Goal: Contribute content

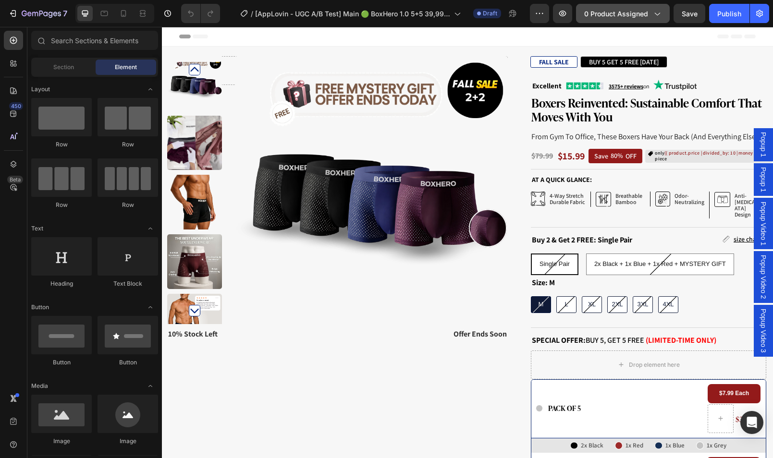
click at [617, 14] on span "0 product assigned" at bounding box center [616, 14] width 64 height 10
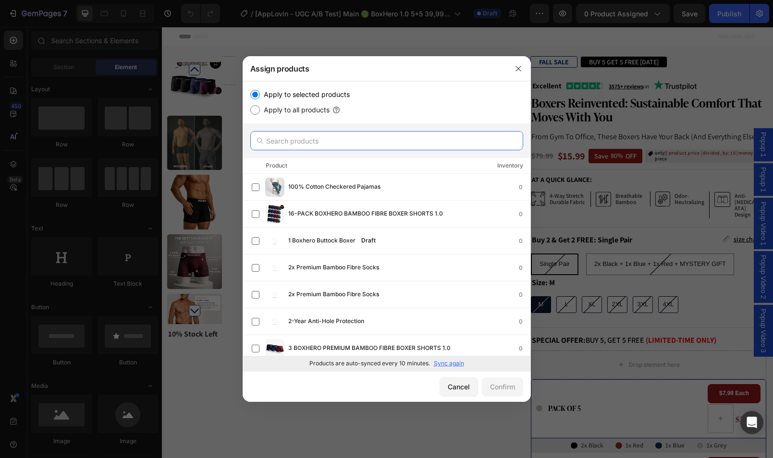
click at [385, 144] on input "text" at bounding box center [386, 140] width 273 height 19
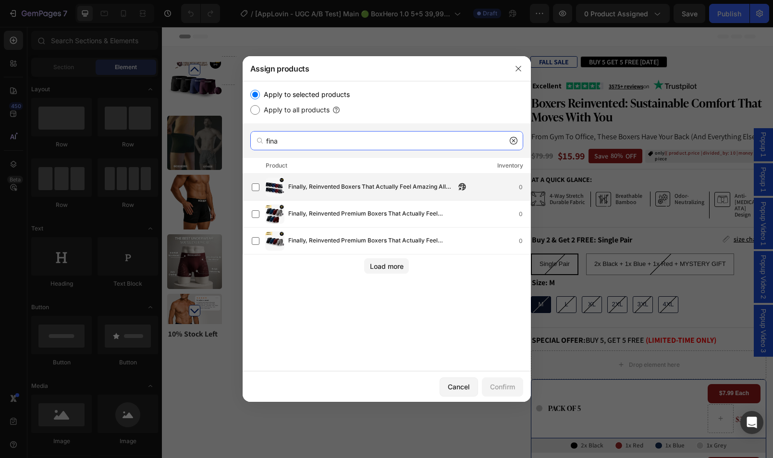
type input "fina"
click at [393, 184] on span "Finally, Reinvented Boxers That Actually Feel Amazing All Day." at bounding box center [371, 187] width 167 height 11
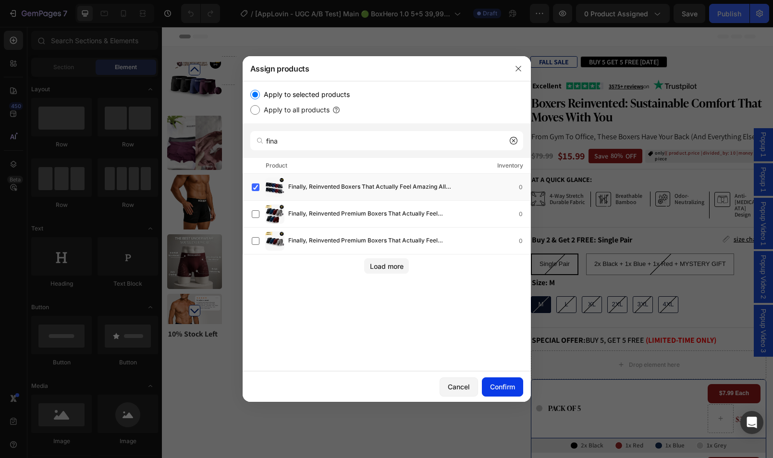
click at [505, 377] on div "Cancel Confirm" at bounding box center [387, 386] width 288 height 31
click at [512, 386] on div "Confirm" at bounding box center [502, 387] width 25 height 10
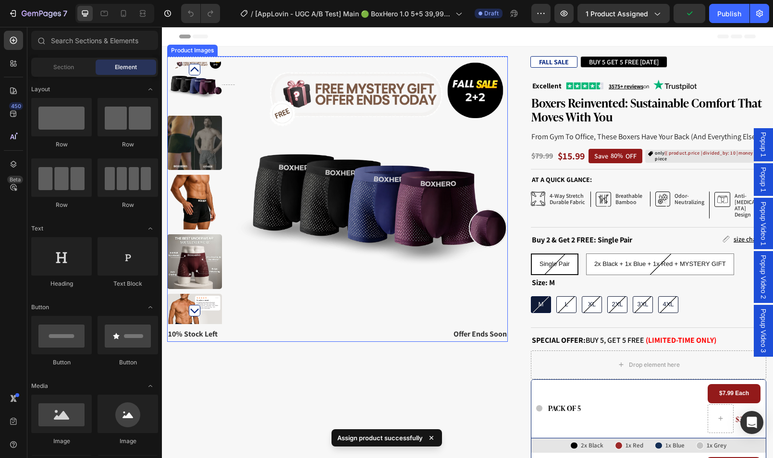
click at [429, 183] on img at bounding box center [371, 192] width 273 height 273
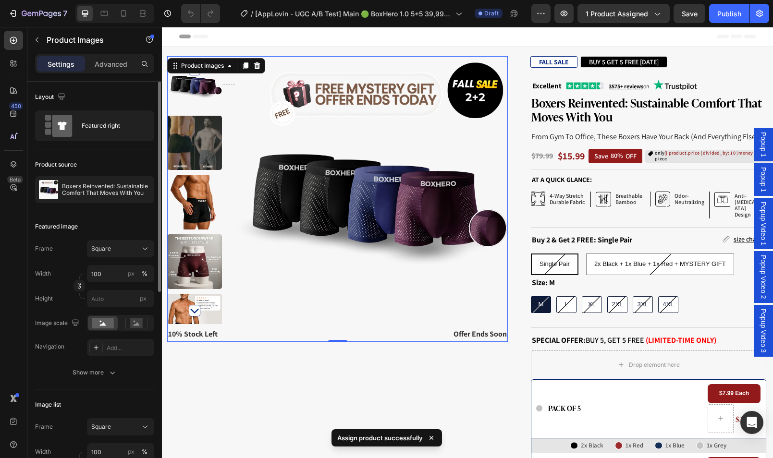
click at [103, 175] on div "Product source Boxers Reinvented: Sustainable Comfort That Moves With You" at bounding box center [94, 180] width 119 height 62
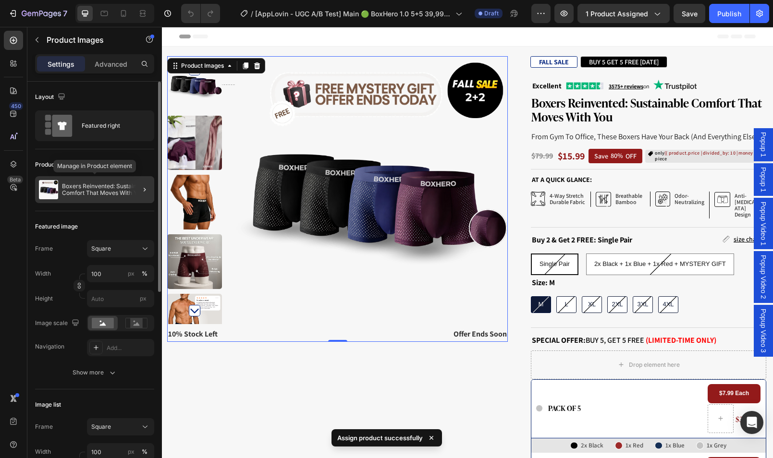
click at [105, 189] on p "Boxers Reinvented: Sustainable Comfort That Moves With You" at bounding box center [106, 189] width 88 height 13
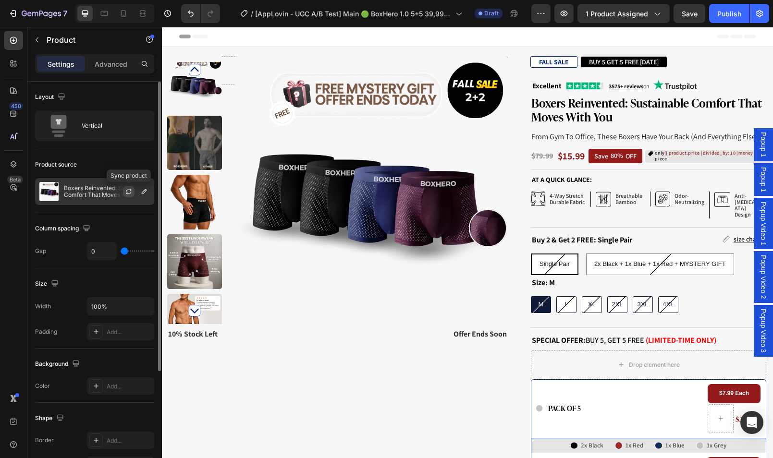
click at [128, 193] on icon "button" at bounding box center [129, 192] width 8 height 8
click at [142, 195] on icon "button" at bounding box center [144, 192] width 8 height 8
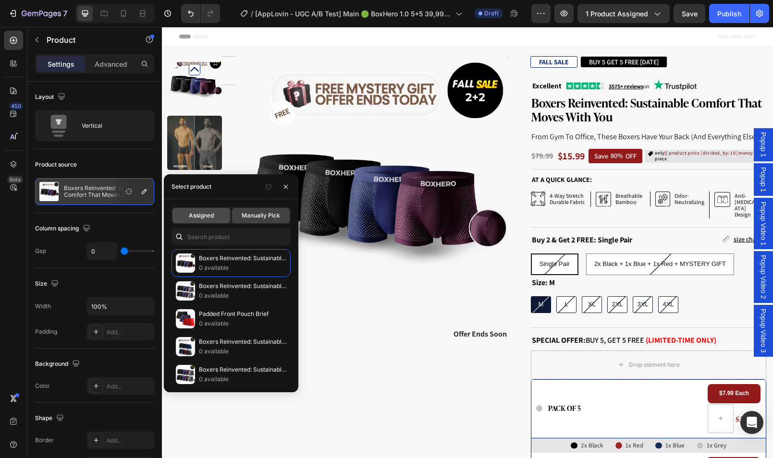
click at [220, 212] on div "Assigned" at bounding box center [201, 215] width 58 height 15
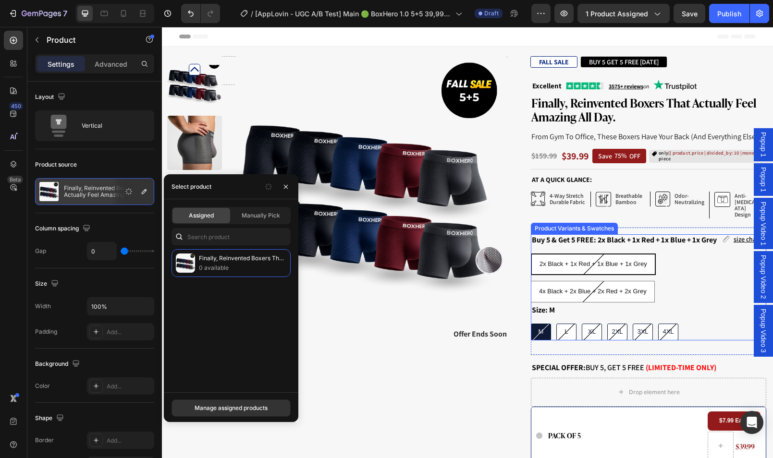
click at [698, 254] on div "2x Black + 1x Red + 1x Blue + 1x Grey 2x Black + 1x Red + 1x Blue + 1x Grey 2x …" at bounding box center [648, 278] width 235 height 49
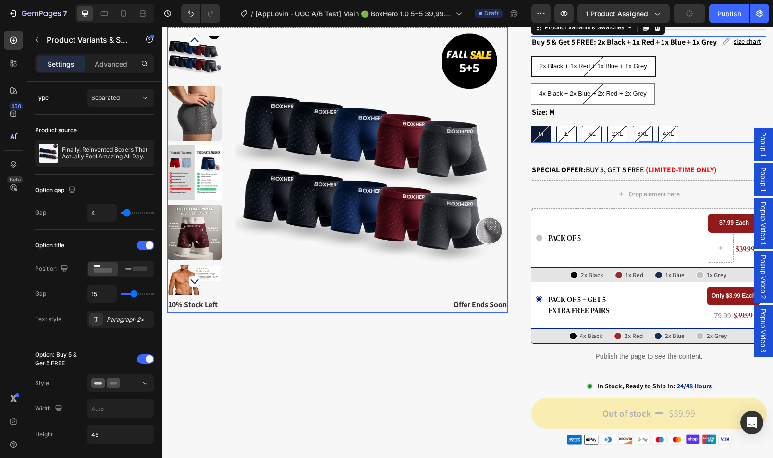
scroll to position [355, 0]
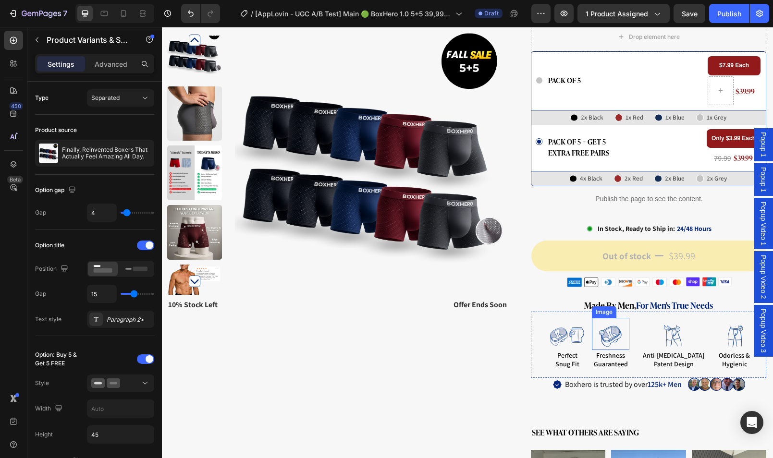
click at [616, 306] on div "Image" at bounding box center [604, 312] width 24 height 12
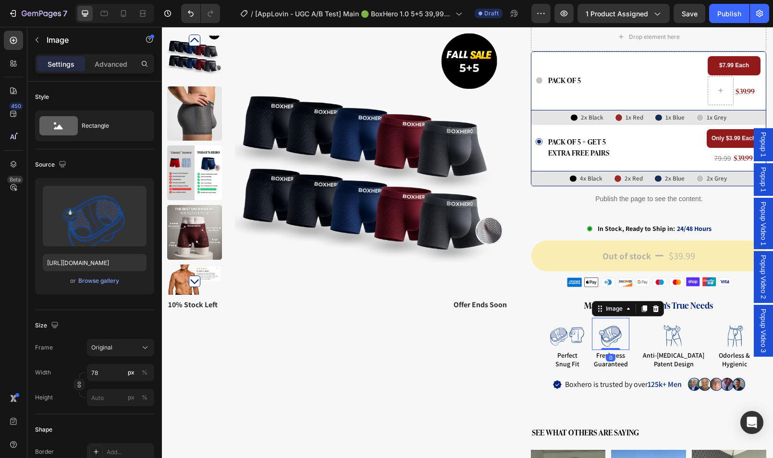
click at [576, 299] on h2 "made by men, for men's true needs" at bounding box center [648, 305] width 235 height 13
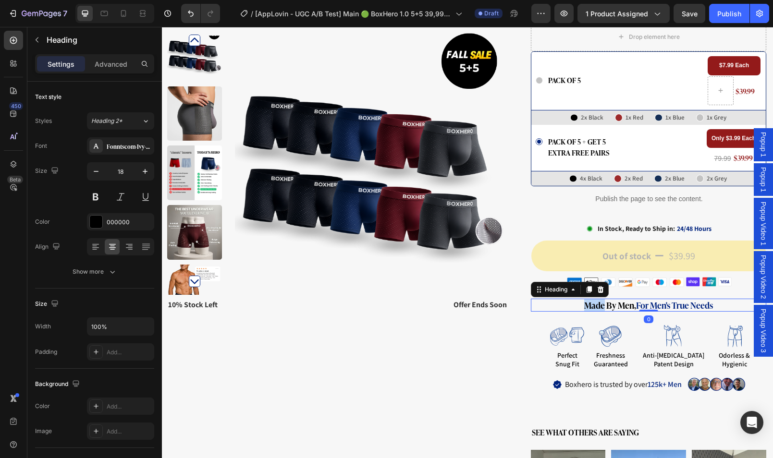
click at [584, 299] on strong "made by men," at bounding box center [610, 305] width 52 height 12
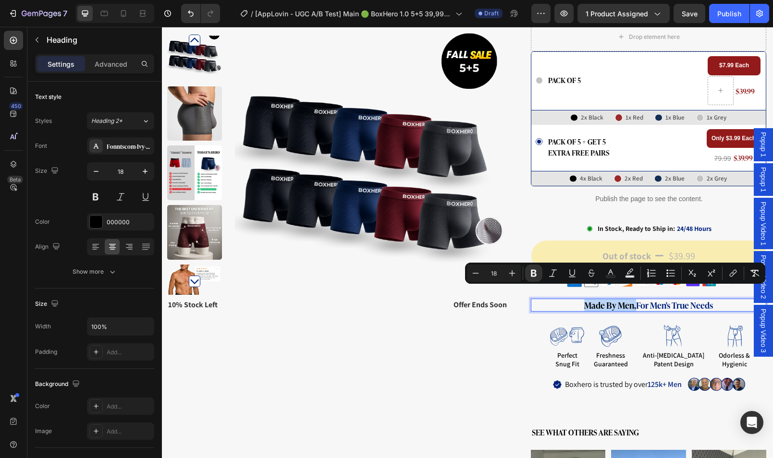
click at [584, 299] on strong "made by men," at bounding box center [610, 305] width 52 height 12
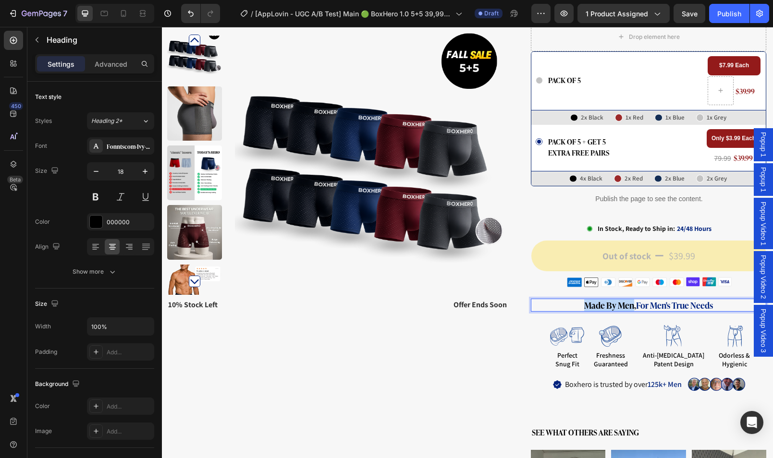
drag, startPoint x: 626, startPoint y: 293, endPoint x: 571, endPoint y: 290, distance: 55.3
click at [571, 300] on p "made by men, for men's true needs" at bounding box center [648, 305] width 233 height 11
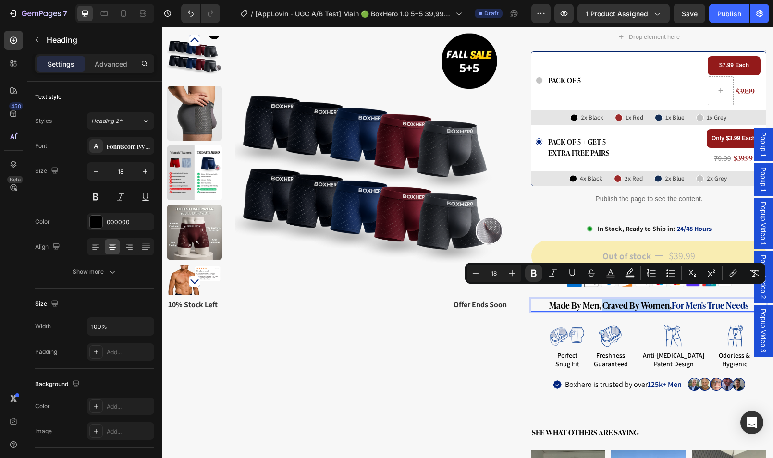
drag, startPoint x: 638, startPoint y: 292, endPoint x: 595, endPoint y: 292, distance: 43.2
click at [595, 299] on strong "Made By Men, Craved By Women," at bounding box center [610, 305] width 122 height 12
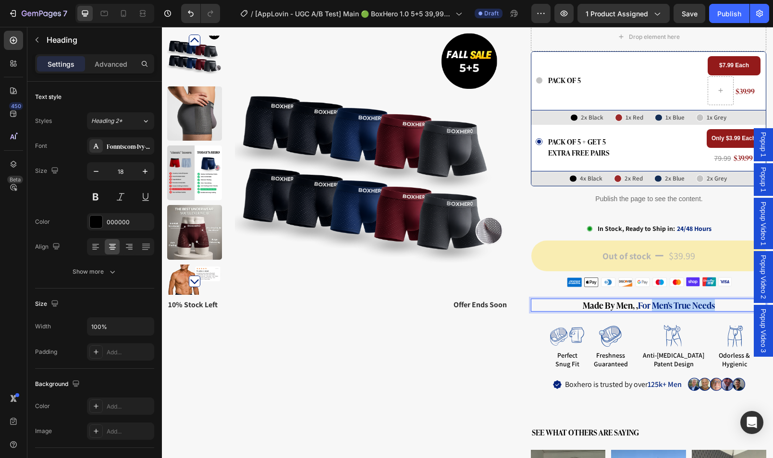
drag, startPoint x: 645, startPoint y: 293, endPoint x: 707, endPoint y: 293, distance: 62.4
click at [707, 299] on strong "for men's true needs" at bounding box center [676, 305] width 77 height 12
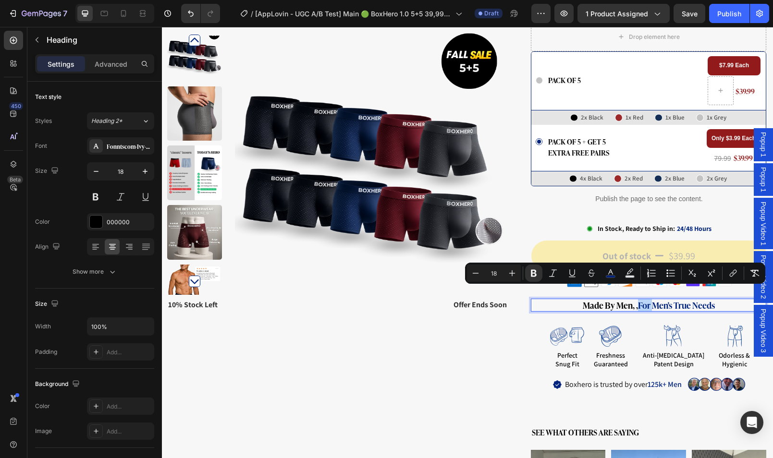
click at [650, 299] on strong "for men's true needs" at bounding box center [676, 305] width 77 height 12
click at [653, 299] on strong "for men's true needs" at bounding box center [676, 305] width 77 height 12
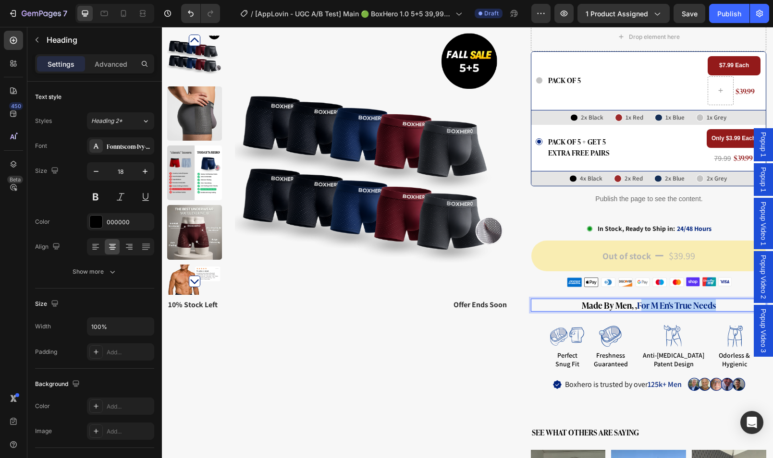
drag, startPoint x: 633, startPoint y: 292, endPoint x: 711, endPoint y: 294, distance: 77.3
click at [711, 300] on p "Made By Men, , for m en's true needs" at bounding box center [648, 305] width 233 height 11
click at [640, 299] on strong "fCraved by Women" at bounding box center [676, 305] width 72 height 12
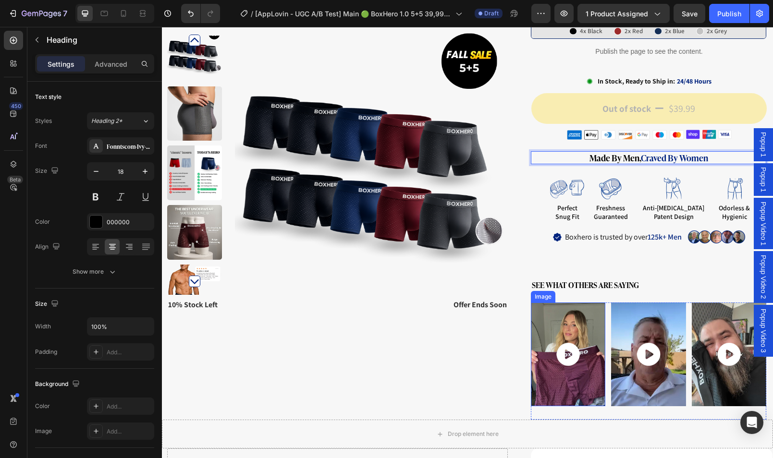
click at [561, 316] on img at bounding box center [568, 355] width 74 height 104
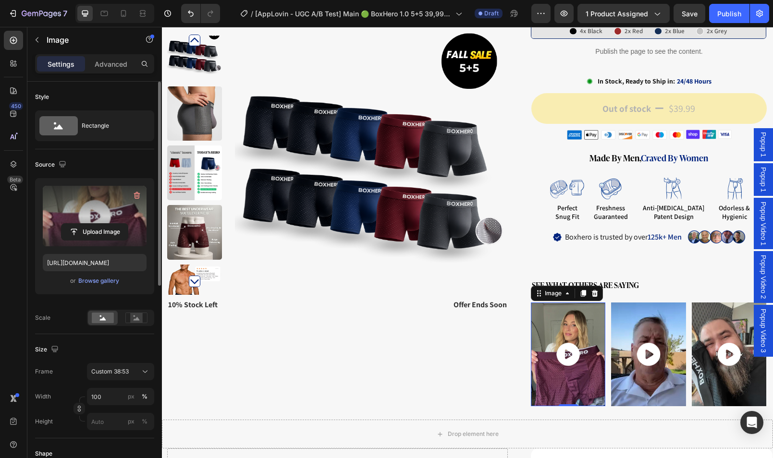
click at [127, 198] on label at bounding box center [95, 216] width 104 height 61
click at [127, 224] on input "file" at bounding box center [94, 232] width 66 height 16
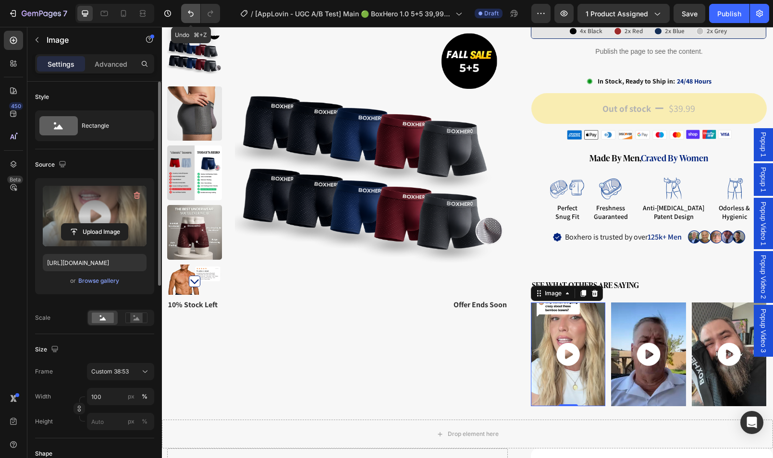
click at [183, 12] on button "Undo/Redo" at bounding box center [190, 13] width 19 height 19
click at [193, 11] on icon "Undo/Redo" at bounding box center [191, 14] width 10 height 10
type input "[URL][DOMAIN_NAME]"
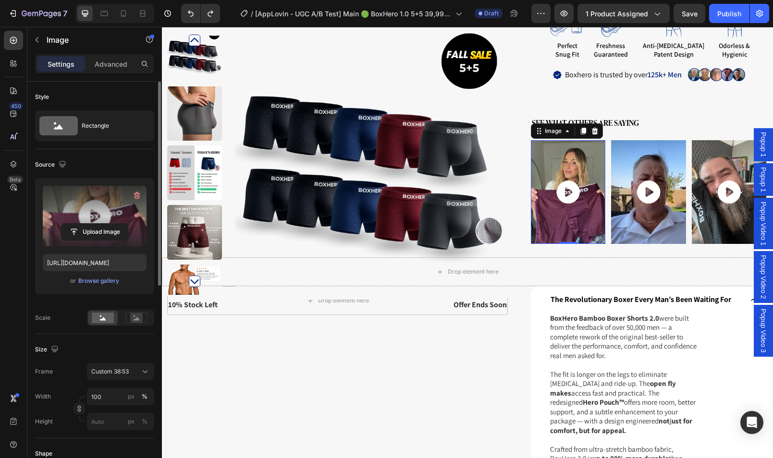
scroll to position [866, 0]
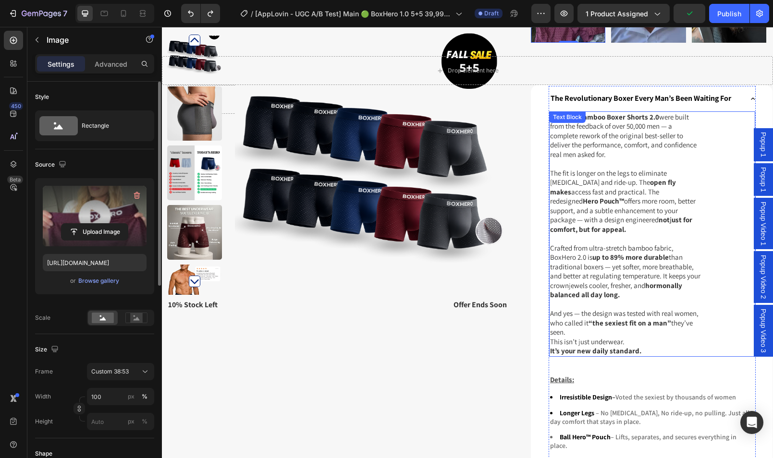
click at [657, 112] on p "BoxHero Bamboo Boxer Shorts 2.0 were built from the feedback of over 50,000 men…" at bounding box center [625, 140] width 150 height 56
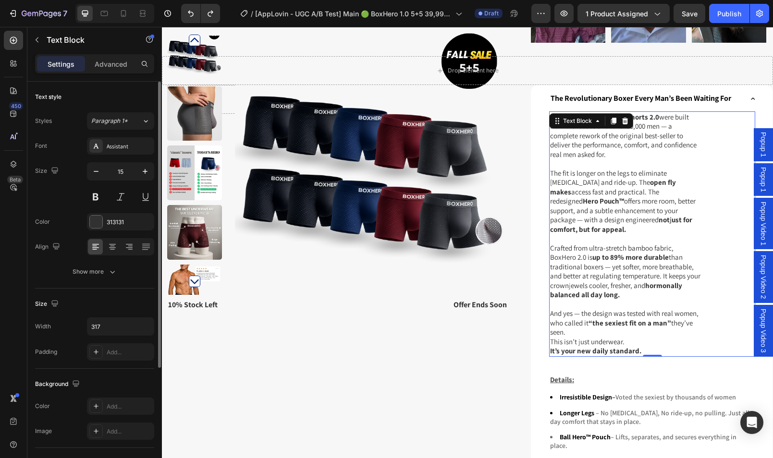
click at [640, 252] on p "Crafted from ultra-stretch bamboo fabric, BoxHero 2.0 is up to 89% more durable…" at bounding box center [625, 276] width 150 height 66
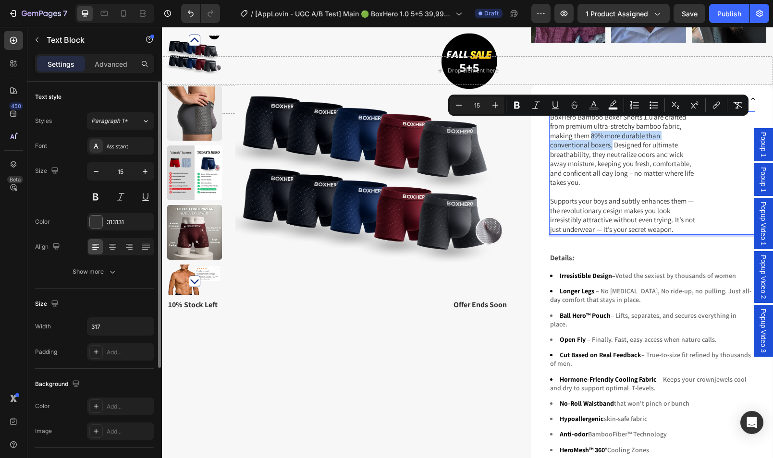
drag, startPoint x: 601, startPoint y: 132, endPoint x: 585, endPoint y: 124, distance: 18.0
click at [585, 124] on span "BoxHero Bamboo Boxer Shorts 1.0 are crafted from premium ultra-stretchy bamboo …" at bounding box center [622, 149] width 144 height 75
click at [605, 143] on span "BoxHero Bamboo Boxer Shorts 1.0 are crafted from premium ultra-stretchy bamboo …" at bounding box center [622, 149] width 144 height 75
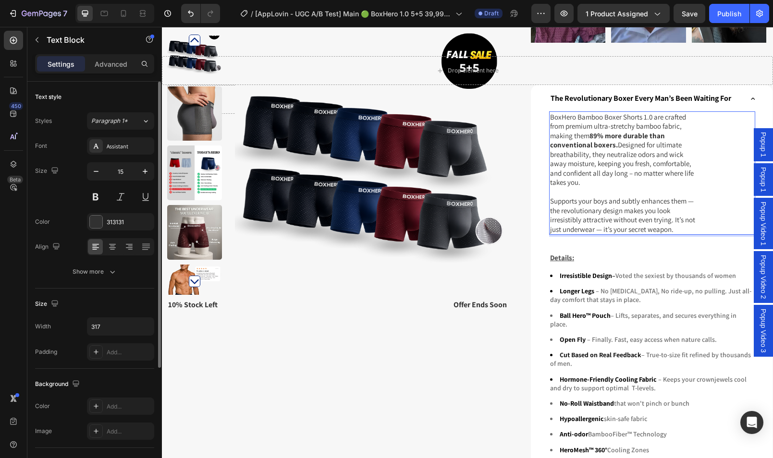
click at [610, 134] on span "BoxHero Bamboo Boxer Shorts 1.0 are crafted from premium ultra-stretchy bamboo …" at bounding box center [622, 149] width 144 height 75
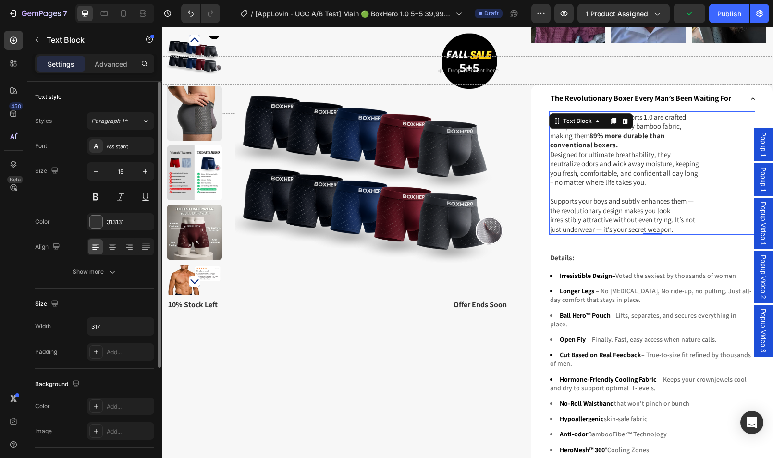
drag, startPoint x: 643, startPoint y: 159, endPoint x: 562, endPoint y: 157, distance: 80.7
click at [562, 157] on div "BoxHero Bamboo Boxer Shorts 1.0 are crafted from premium ultra-stretchy bamboo …" at bounding box center [652, 173] width 206 height 124
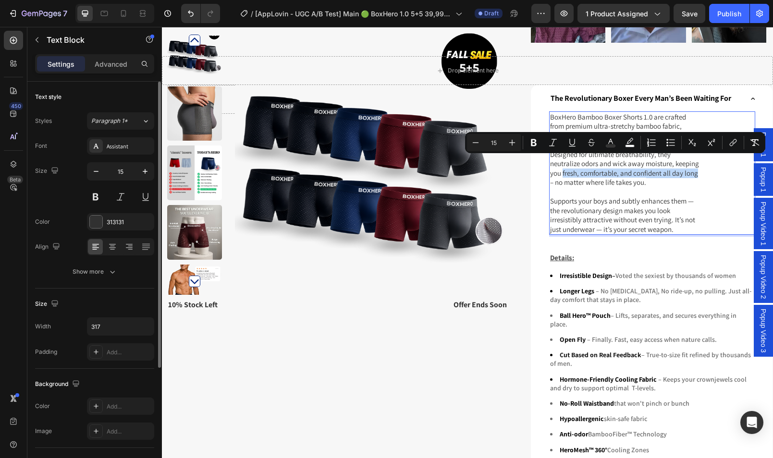
drag, startPoint x: 555, startPoint y: 159, endPoint x: 693, endPoint y: 161, distance: 137.4
click at [693, 161] on p "BoxHero Bamboo Boxer Shorts 1.0 are crafted from premium ultra-stretchy bamboo …" at bounding box center [625, 173] width 150 height 122
click at [659, 172] on p "BoxHero Bamboo Boxer Shorts 1.0 are crafted from premium ultra-stretchy bamboo …" at bounding box center [625, 173] width 150 height 122
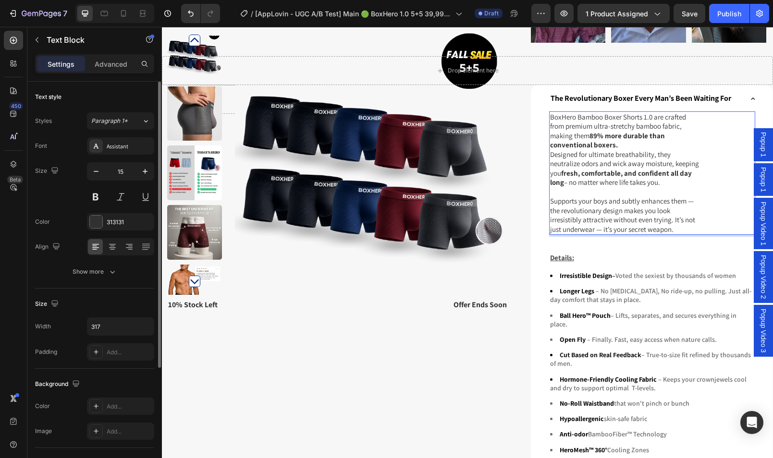
click at [676, 215] on p "BoxHero Bamboo Boxer Shorts 1.0 are crafted from premium ultra-stretchy bamboo …" at bounding box center [625, 173] width 150 height 122
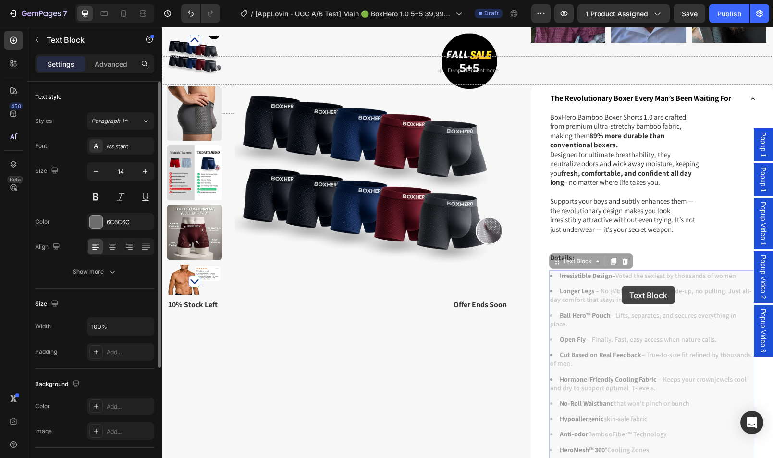
drag, startPoint x: 562, startPoint y: 285, endPoint x: 556, endPoint y: 285, distance: 6.7
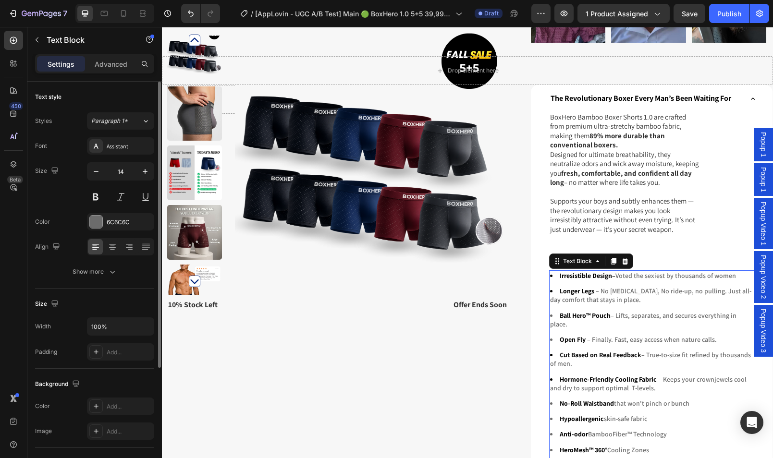
click at [612, 287] on li "Longer Legs – No [MEDICAL_DATA], No ride-up, no pulling. Just all-day comfort t…" at bounding box center [652, 295] width 204 height 17
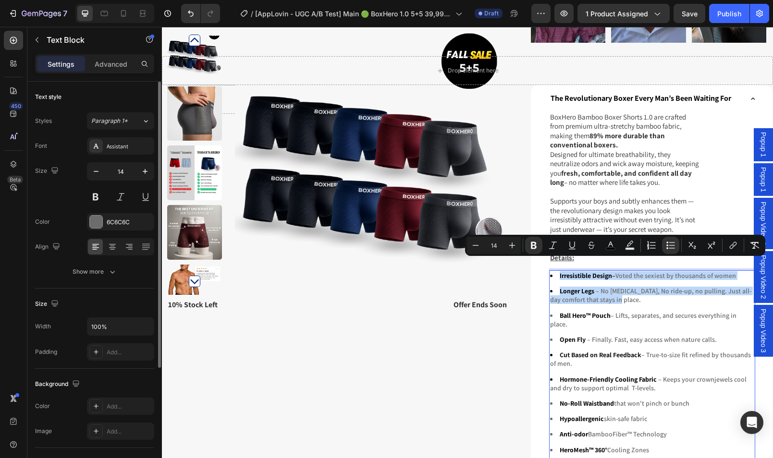
drag, startPoint x: 616, startPoint y: 286, endPoint x: 548, endPoint y: 264, distance: 71.2
click at [550, 271] on ul "Irresistible Design – Voted the sexiest by thousands of women Longer Legs – No …" at bounding box center [652, 378] width 204 height 214
click at [586, 287] on strong "Longer Legs" at bounding box center [577, 291] width 35 height 9
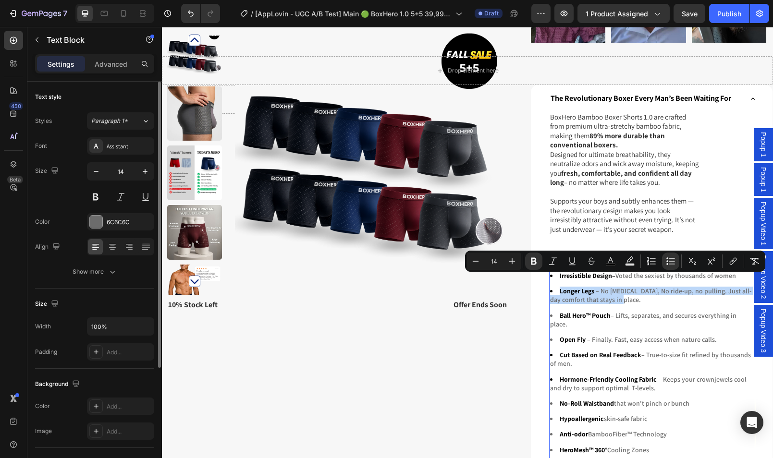
drag, startPoint x: 556, startPoint y: 279, endPoint x: 590, endPoint y: 279, distance: 34.1
click at [550, 287] on li "Longer Legs – No [MEDICAL_DATA], No ride-up, no pulling. Just all-day comfort t…" at bounding box center [652, 295] width 204 height 17
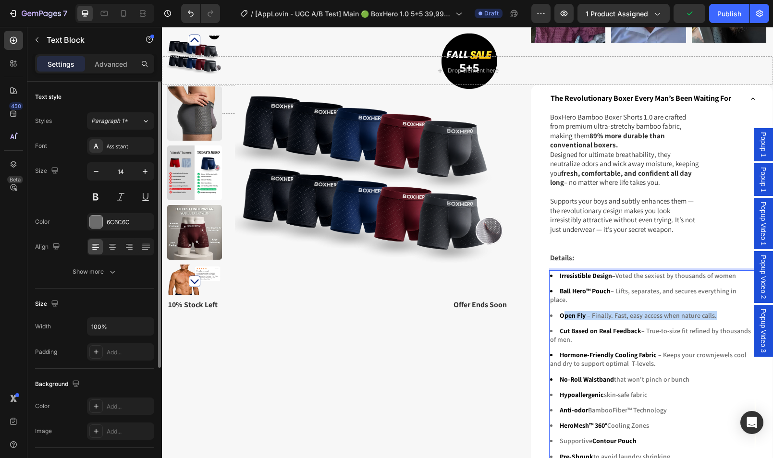
drag, startPoint x: 591, startPoint y: 292, endPoint x: 562, endPoint y: 292, distance: 28.8
click at [555, 311] on li "Open Fly – Finally. Fast, easy access when nature calls." at bounding box center [652, 315] width 204 height 9
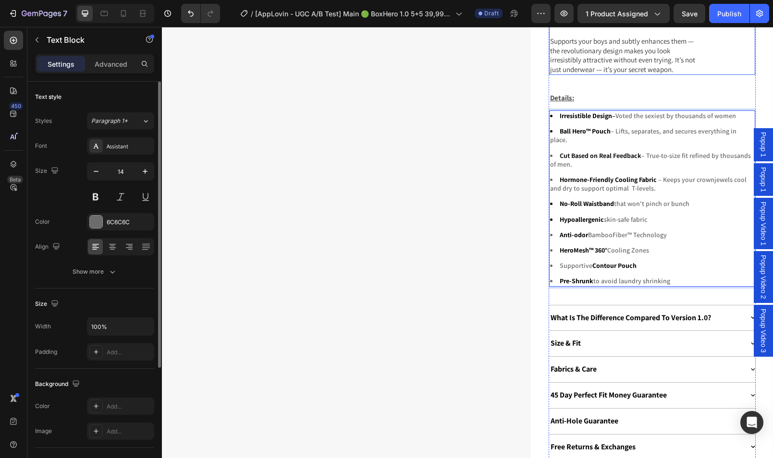
scroll to position [849, 0]
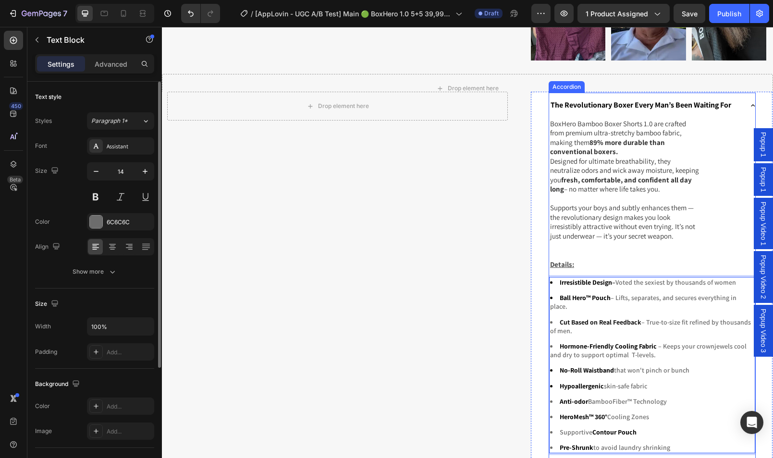
click at [739, 97] on div "The Revolutionary Boxer Every Man’s Been Waiting For" at bounding box center [652, 105] width 206 height 25
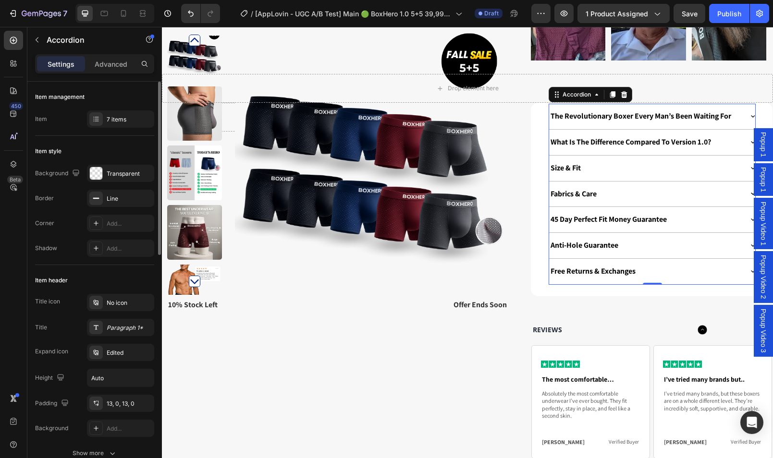
click at [586, 111] on p "The Revolutionary Boxer Every Man’s Been Waiting For" at bounding box center [640, 116] width 181 height 10
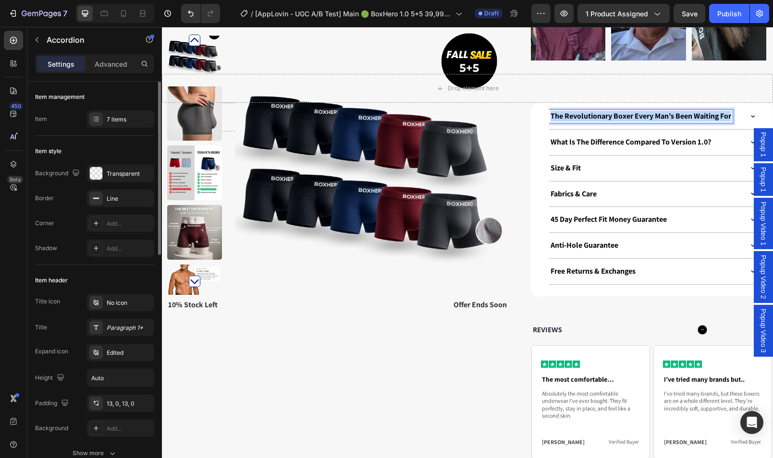
click at [586, 111] on p "The Revolutionary Boxer Every Man’s Been Waiting For" at bounding box center [640, 116] width 181 height 10
click at [655, 113] on div "Why You'll Love It" at bounding box center [652, 116] width 206 height 25
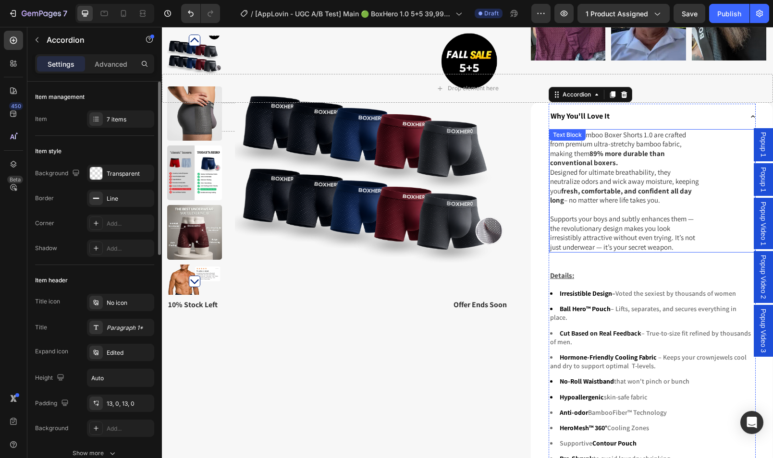
click at [670, 85] on div "Drop element here" at bounding box center [467, 88] width 611 height 29
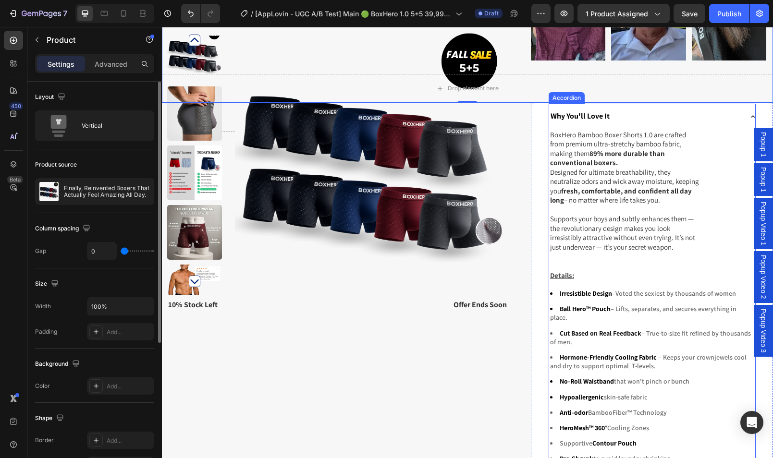
click at [675, 110] on div "Why You'll Love It" at bounding box center [646, 116] width 194 height 13
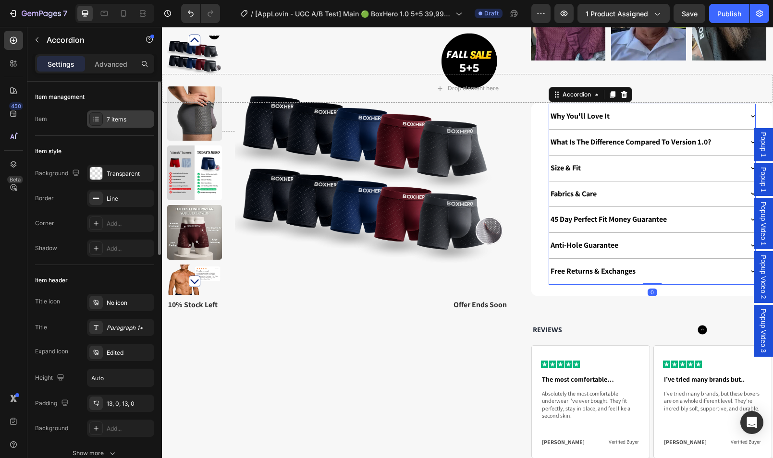
click at [113, 110] on div "7 items" at bounding box center [120, 118] width 67 height 17
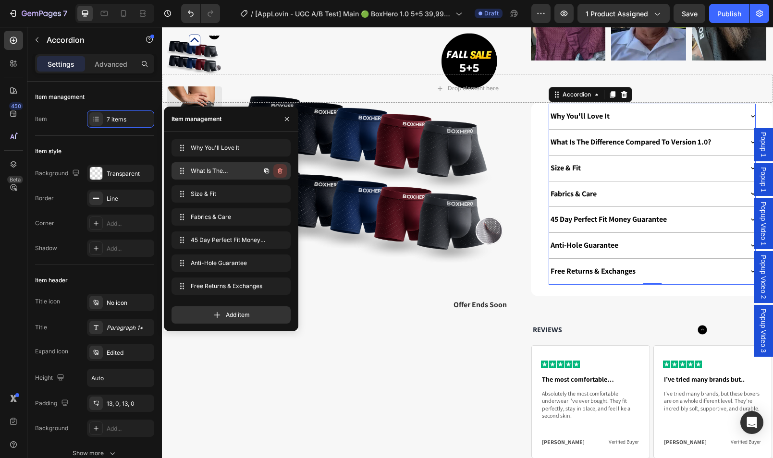
click at [275, 174] on button "button" at bounding box center [279, 170] width 13 height 13
click at [277, 173] on div "Delete" at bounding box center [274, 171] width 18 height 9
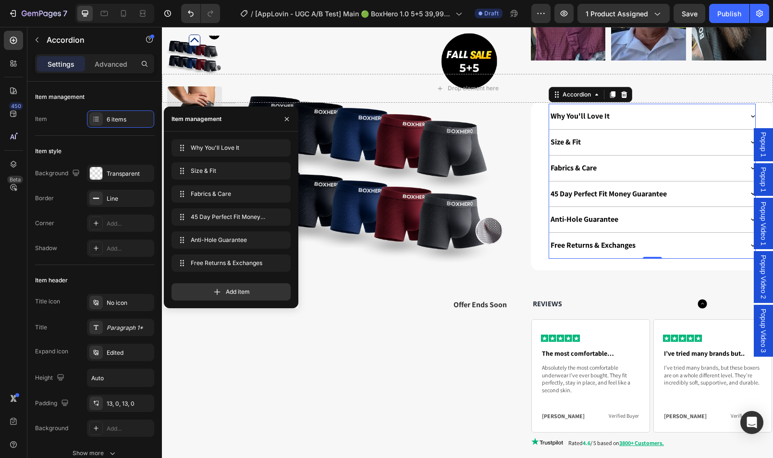
click at [619, 136] on div "Size & Fit" at bounding box center [646, 142] width 194 height 13
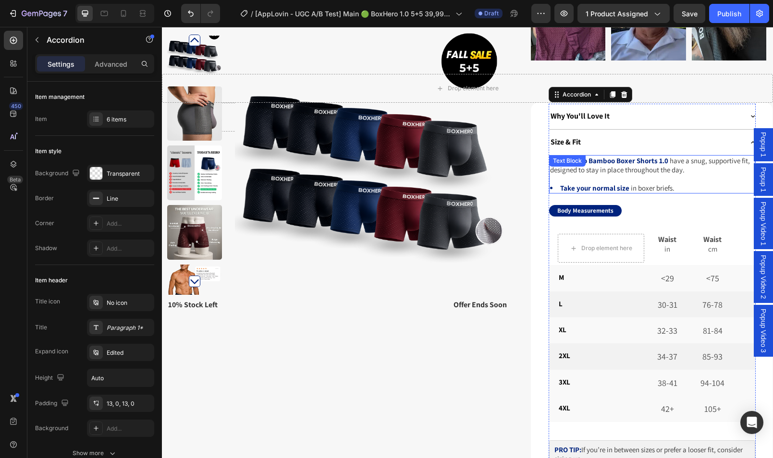
click at [652, 183] on span "in boxer briefs." at bounding box center [653, 187] width 44 height 9
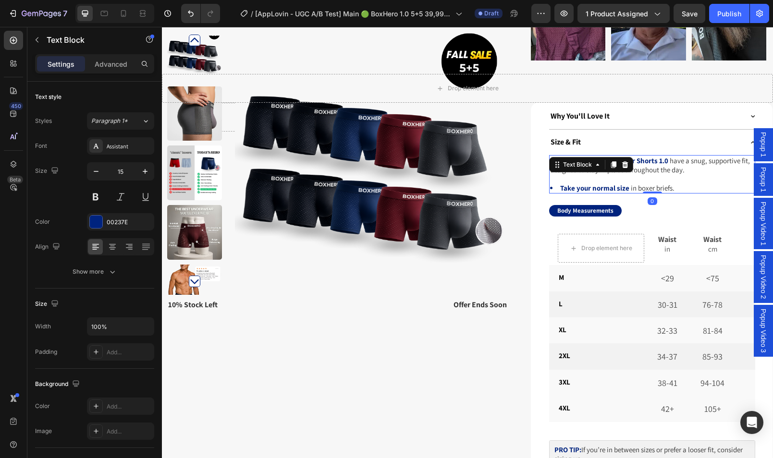
click at [652, 183] on span "in boxer briefs." at bounding box center [653, 187] width 44 height 9
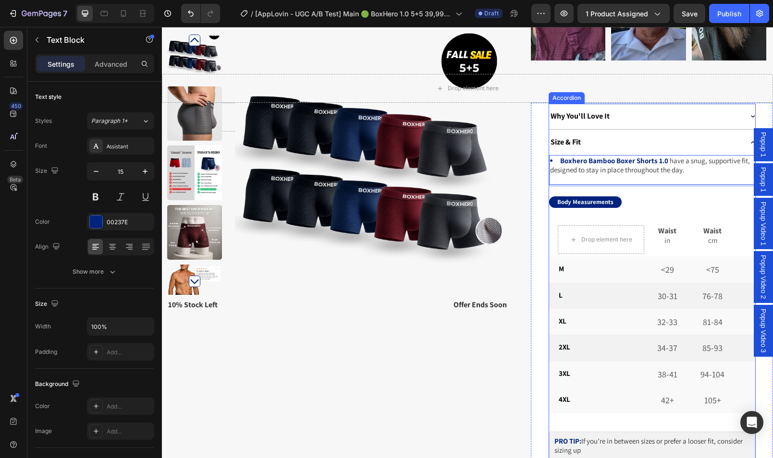
click at [707, 136] on div "Size & Fit" at bounding box center [646, 142] width 194 height 13
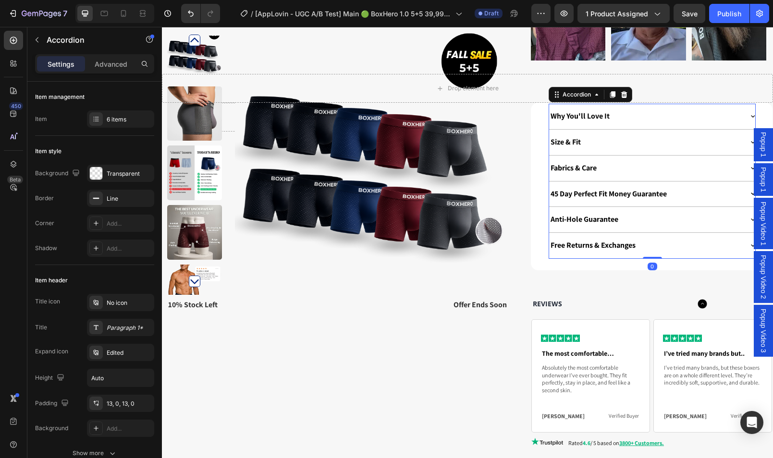
click at [698, 162] on div "Fabrics & Care" at bounding box center [646, 168] width 194 height 13
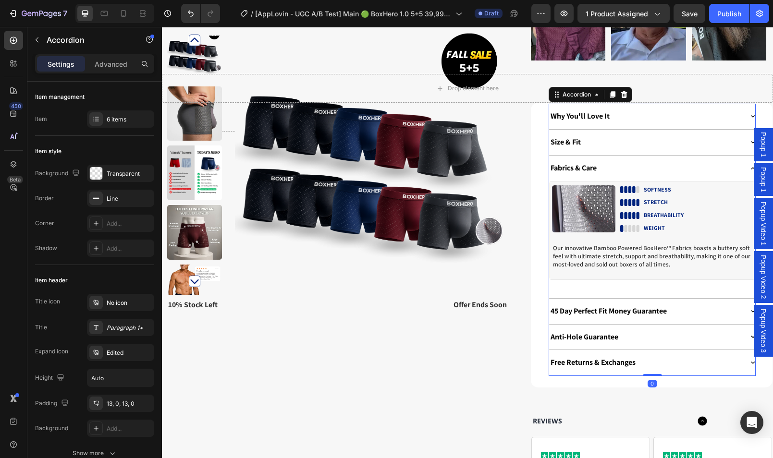
click at [698, 162] on div "Fabrics & Care" at bounding box center [646, 168] width 194 height 13
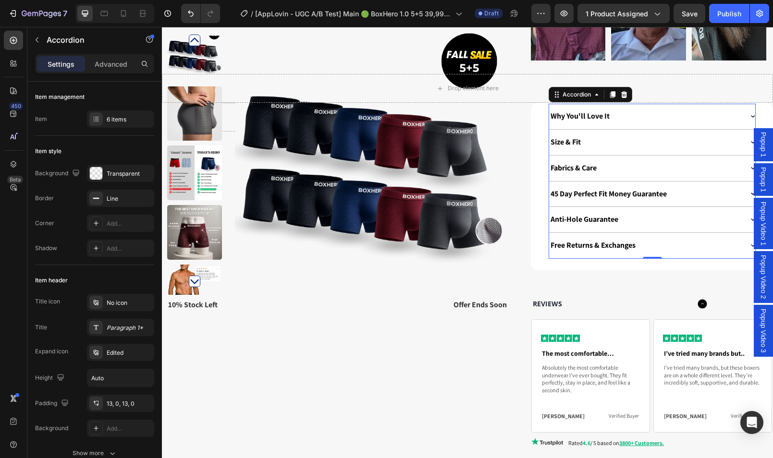
click at [692, 186] on div "45 Day Perfect Fit Money Guarantee" at bounding box center [652, 194] width 206 height 25
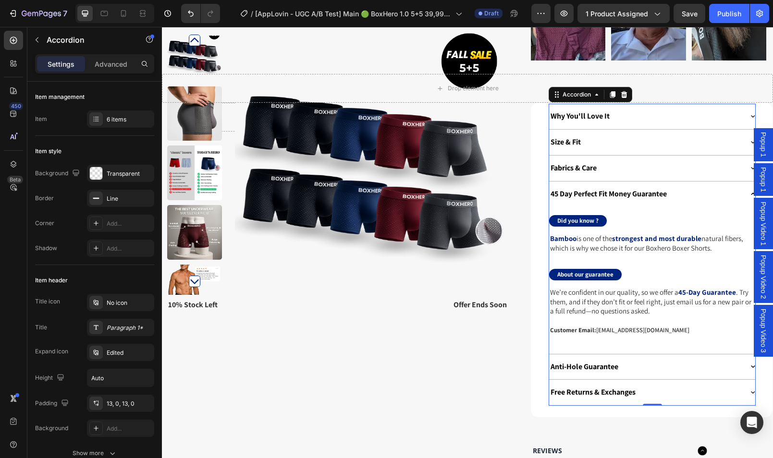
click at [692, 188] on div "45 Day Perfect Fit Money Guarantee" at bounding box center [646, 194] width 194 height 13
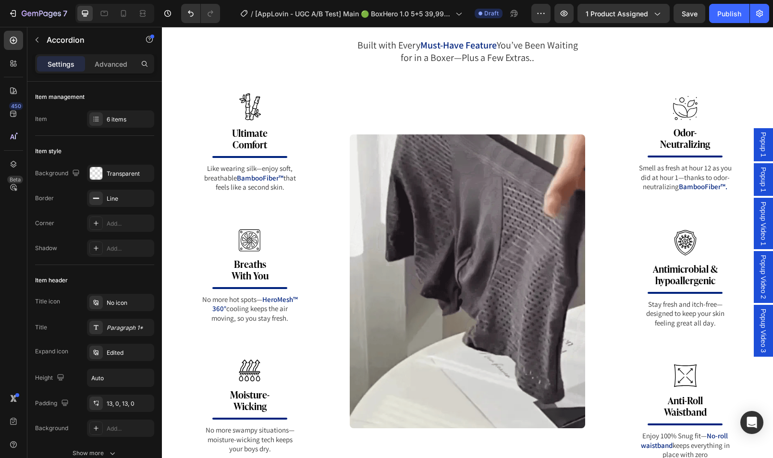
scroll to position [1963, 0]
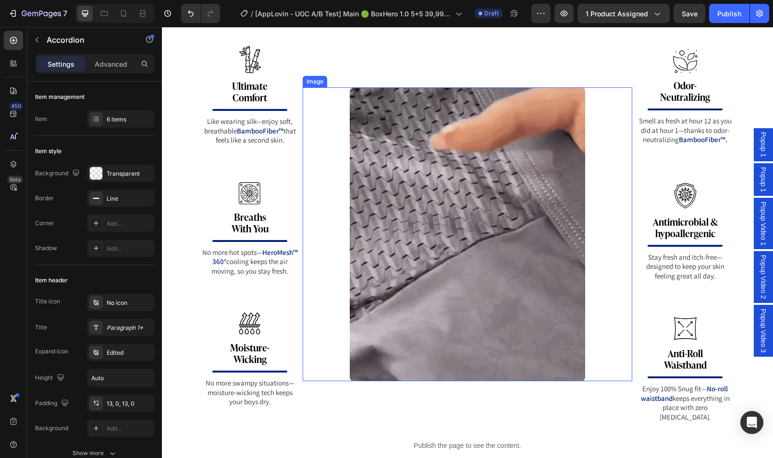
click at [519, 245] on img at bounding box center [467, 234] width 235 height 294
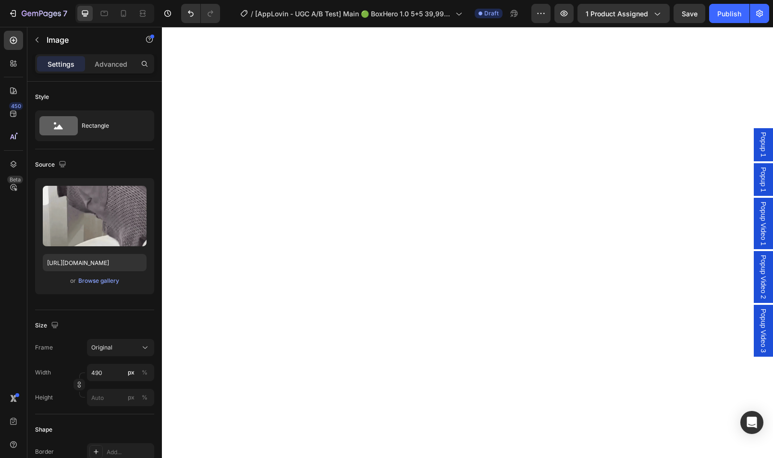
scroll to position [0, 0]
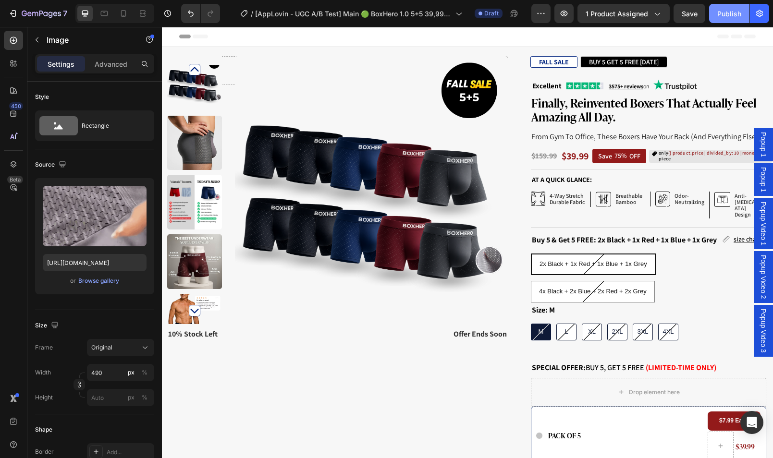
click at [718, 20] on button "Publish" at bounding box center [729, 13] width 40 height 19
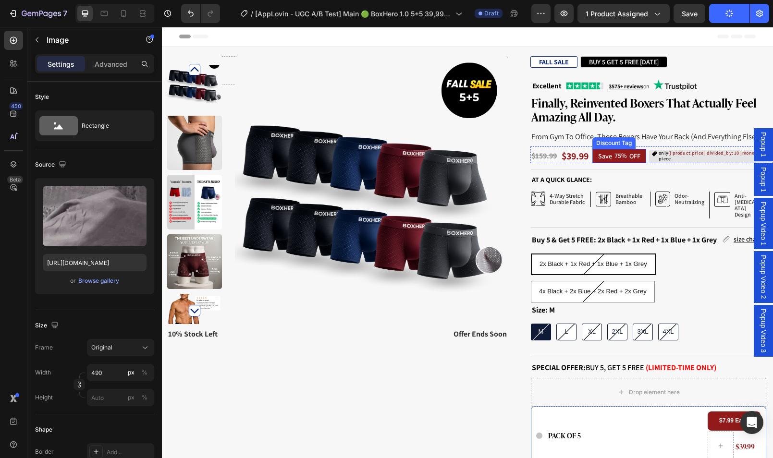
scroll to position [444, 0]
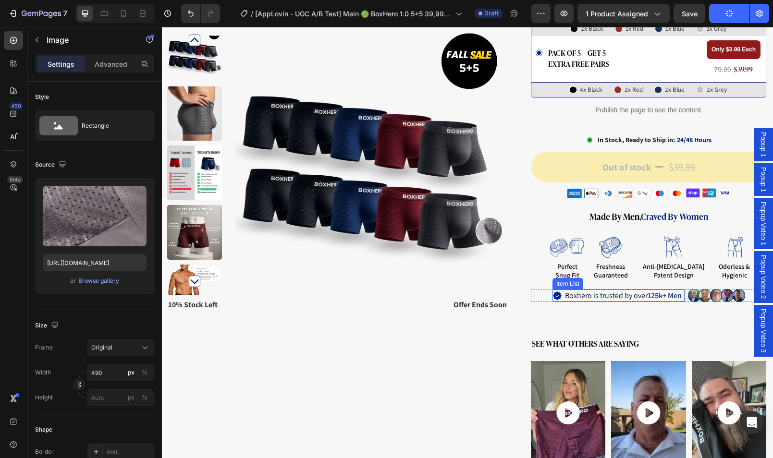
click at [655, 291] on strong "125k+ Men" at bounding box center [664, 296] width 34 height 10
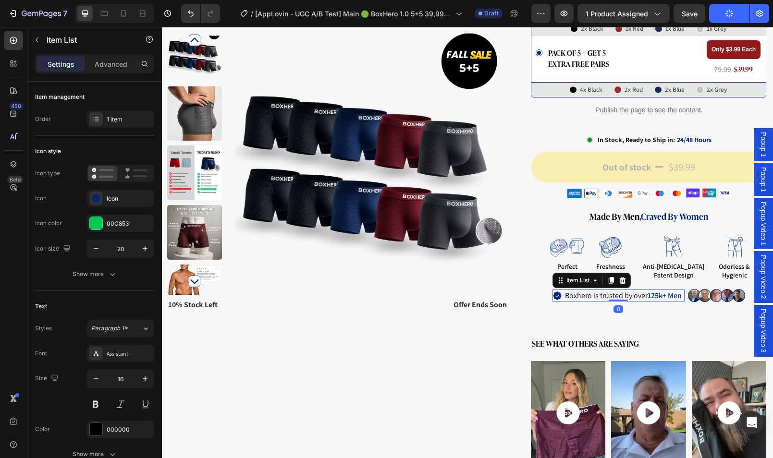
click at [651, 291] on strong "125k+ Men" at bounding box center [664, 296] width 34 height 10
click at [645, 291] on strong "k350'000+ Men" at bounding box center [669, 296] width 48 height 10
click at [728, 17] on button "Publish" at bounding box center [729, 13] width 40 height 19
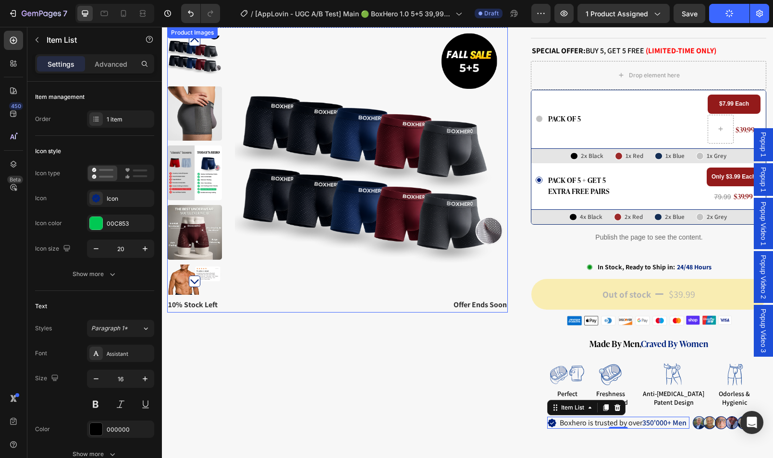
scroll to position [0, 0]
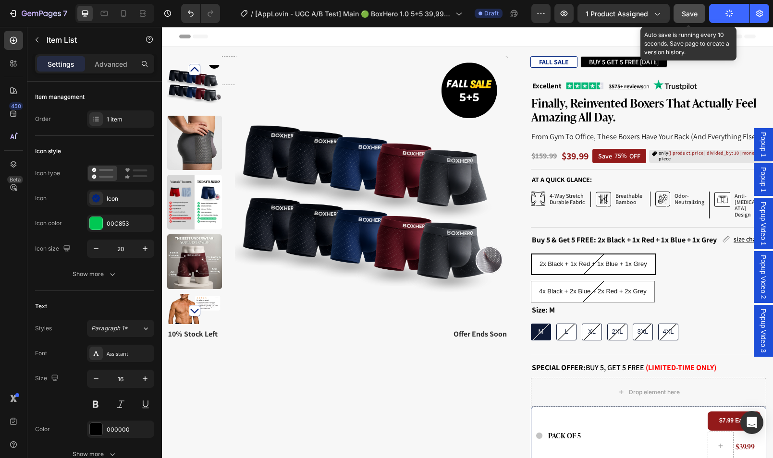
click at [701, 13] on button "Save" at bounding box center [689, 13] width 32 height 19
click at [687, 12] on span "Save" at bounding box center [690, 14] width 16 height 8
click at [45, 23] on div "7 / [AppLovin - UGC A/B Test] Main 🟢 BoxHero 1.0 5+5 39,99 - NEW UPGRADED Draft…" at bounding box center [386, 13] width 773 height 27
click at [746, 15] on button "Publish" at bounding box center [729, 13] width 40 height 19
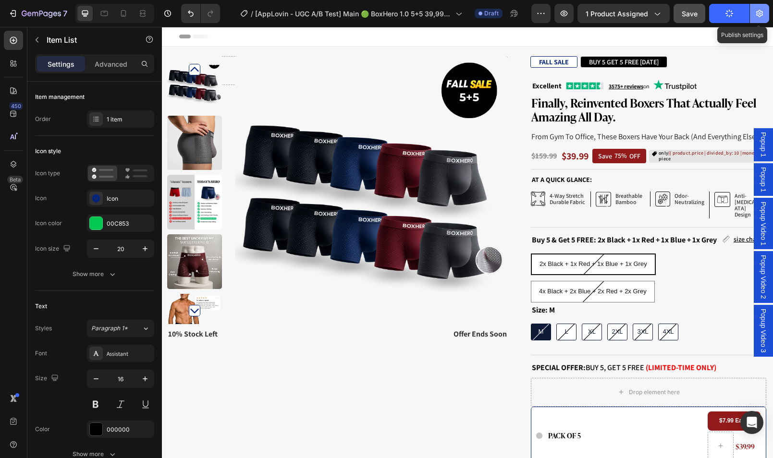
click at [757, 17] on icon "button" at bounding box center [760, 14] width 10 height 10
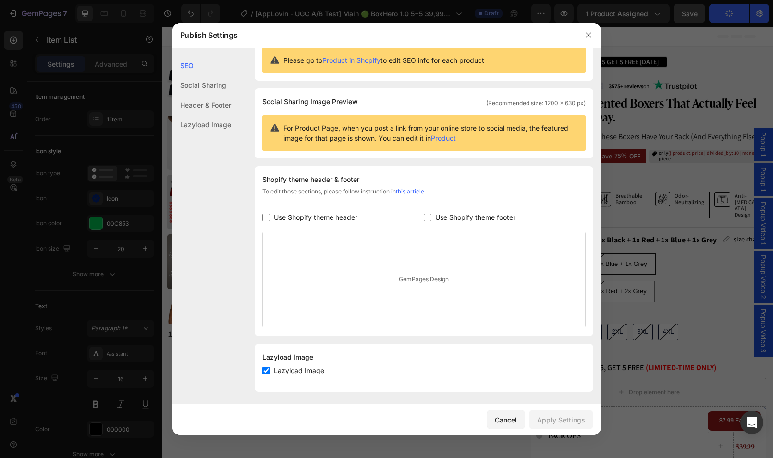
scroll to position [34, 0]
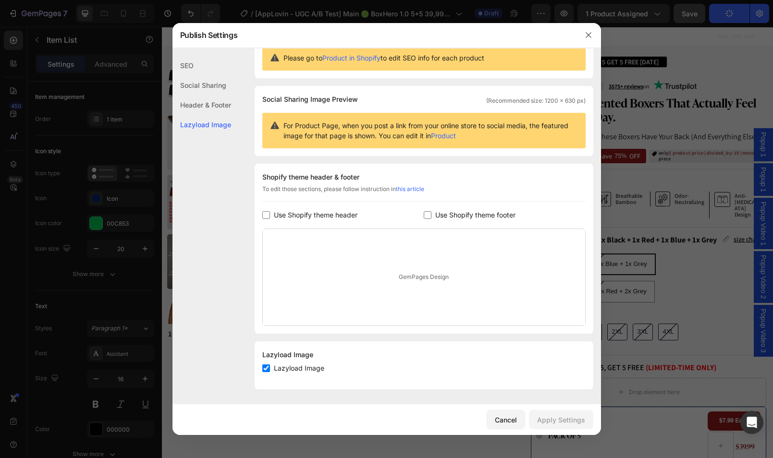
click at [306, 219] on span "Use Shopify theme header" at bounding box center [316, 215] width 84 height 12
checkbox input "true"
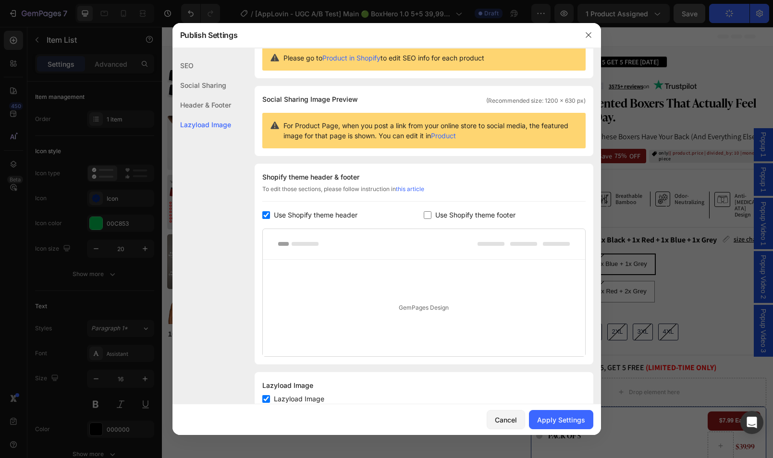
click at [230, 98] on div "Header & Footer" at bounding box center [201, 105] width 59 height 20
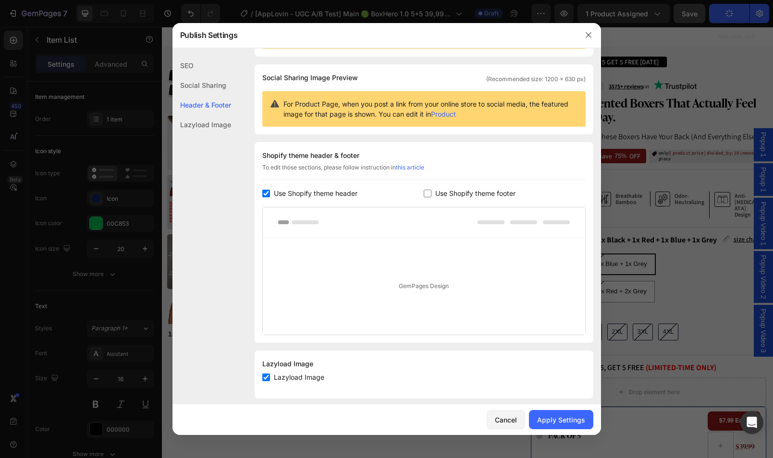
scroll to position [64, 0]
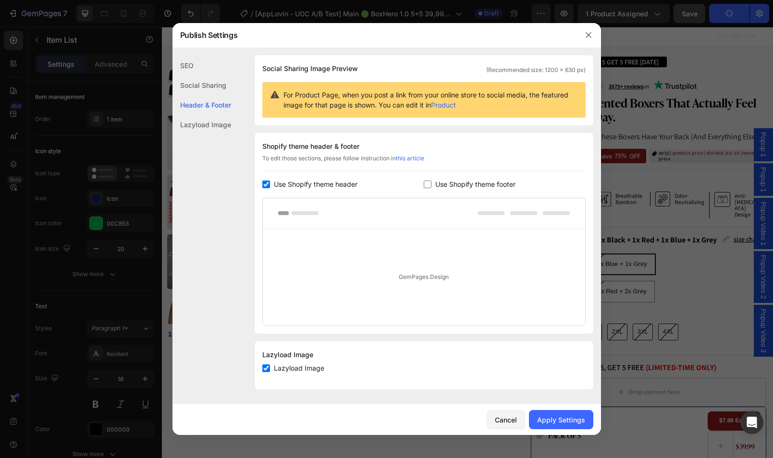
click at [440, 183] on span "Use Shopify theme footer" at bounding box center [475, 185] width 80 height 12
checkbox input "true"
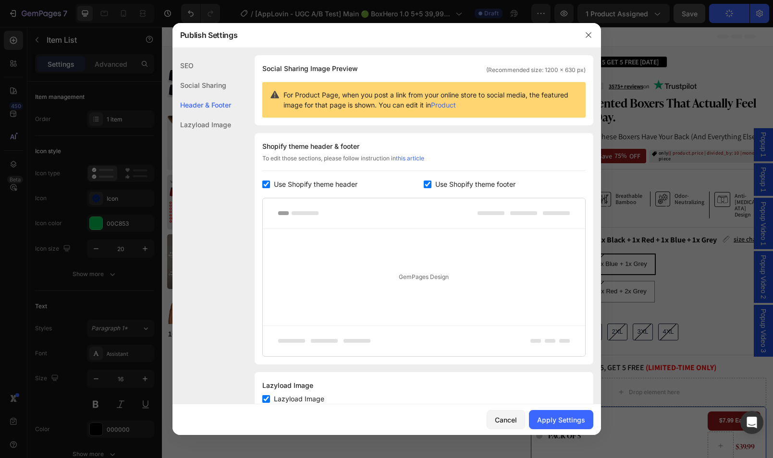
click at [215, 93] on div "Social Sharing" at bounding box center [201, 85] width 59 height 20
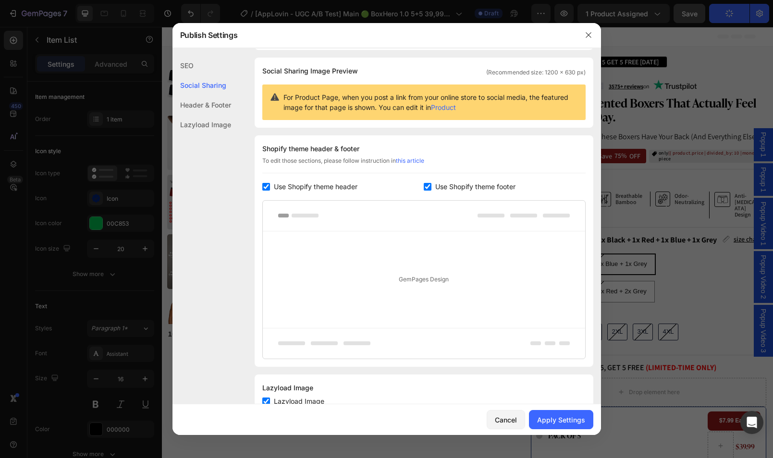
click at [206, 70] on div "SEO" at bounding box center [201, 66] width 59 height 20
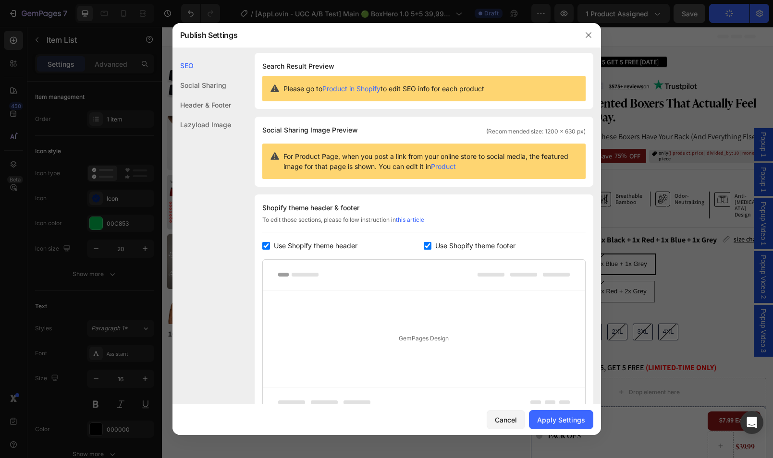
scroll to position [0, 0]
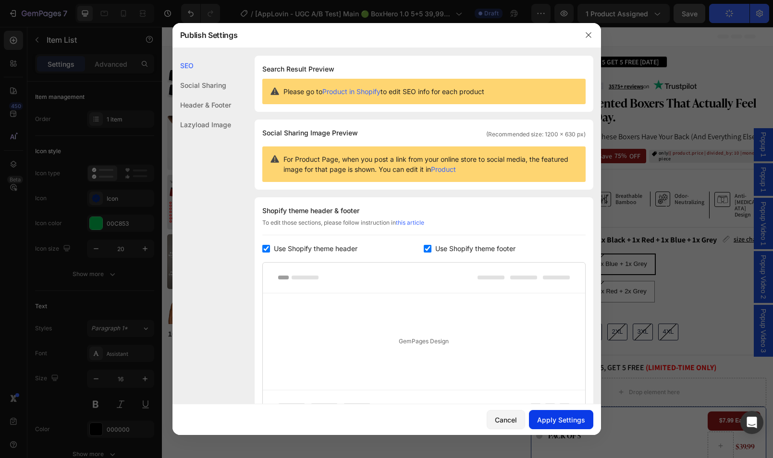
click at [552, 418] on div "Apply Settings" at bounding box center [561, 420] width 48 height 10
click at [589, 36] on icon "button" at bounding box center [587, 34] width 5 height 5
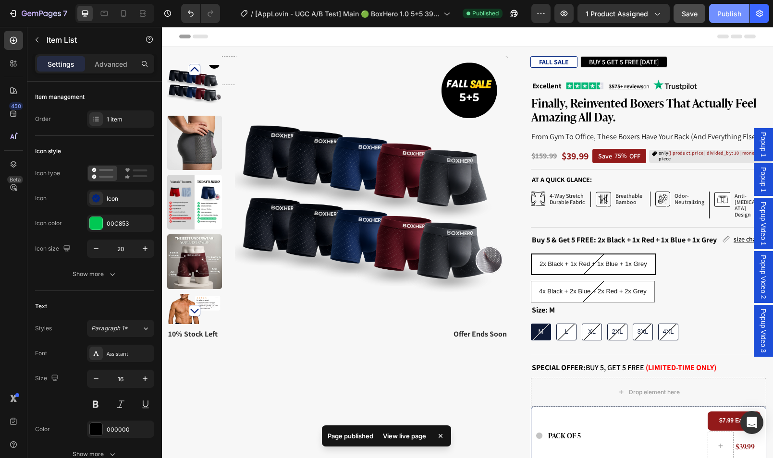
click at [735, 12] on div "Publish" at bounding box center [729, 14] width 24 height 10
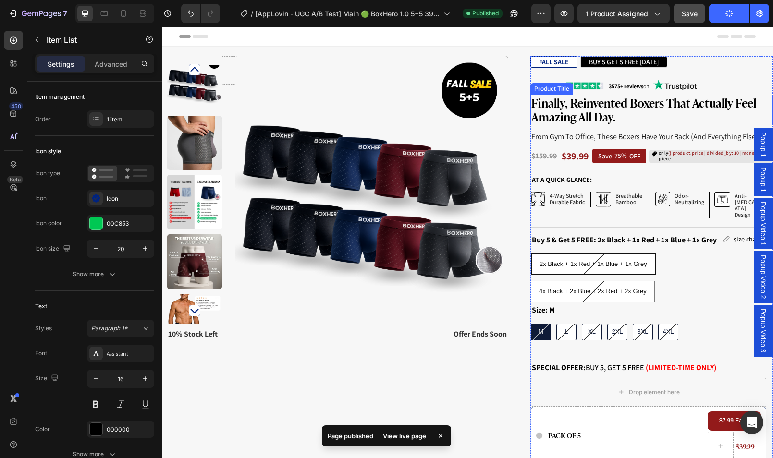
scroll to position [169, 0]
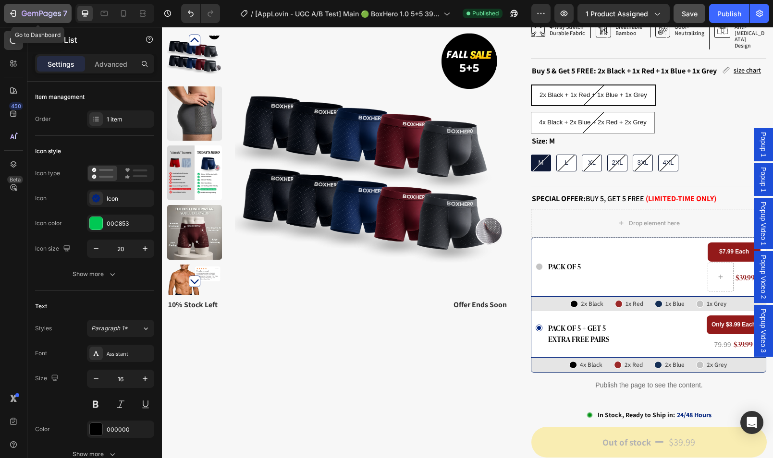
click at [49, 8] on div "7" at bounding box center [45, 14] width 46 height 12
